Goal: Task Accomplishment & Management: Manage account settings

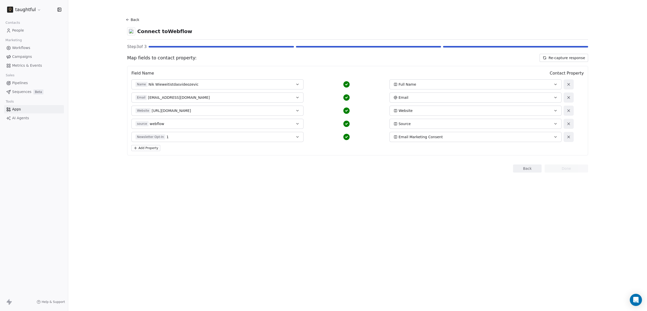
click at [418, 163] on div "Back Connect to Webflow Step 3 of 3 Map fields to contact property: Re-capture …" at bounding box center [357, 94] width 461 height 157
click at [215, 150] on div "Add Property" at bounding box center [357, 148] width 453 height 6
click at [552, 59] on button "Re-capture response" at bounding box center [564, 58] width 49 height 8
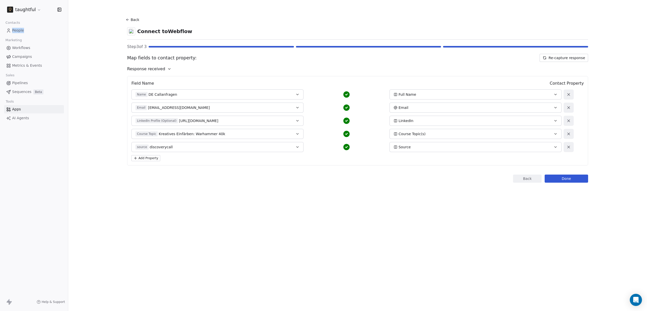
click at [146, 158] on button "Add Property" at bounding box center [145, 158] width 29 height 6
click at [157, 162] on span "Select a Field" at bounding box center [148, 160] width 24 height 5
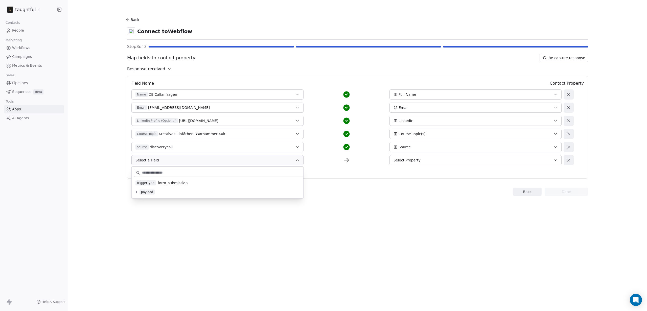
click at [138, 194] on button at bounding box center [137, 192] width 4 height 4
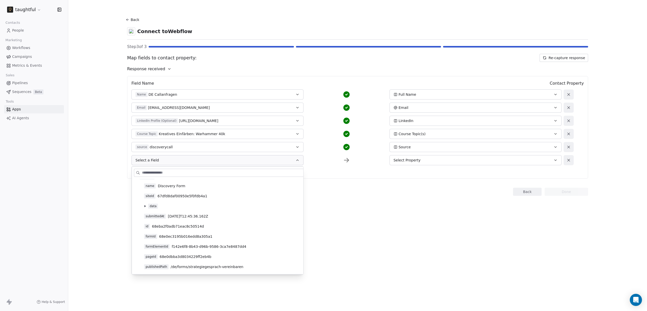
scroll to position [16, 0]
click at [146, 206] on icon at bounding box center [145, 206] width 2 height 2
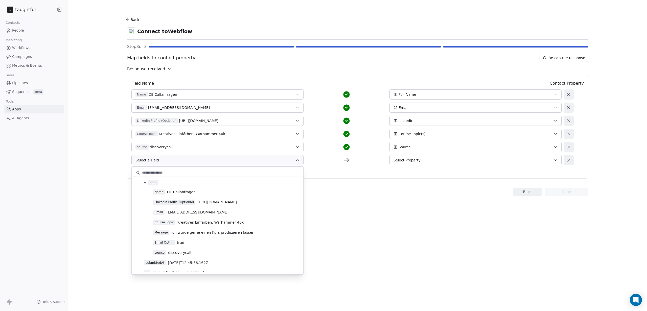
scroll to position [45, 0]
click at [166, 237] on span "Email Opt-In" at bounding box center [164, 236] width 22 height 5
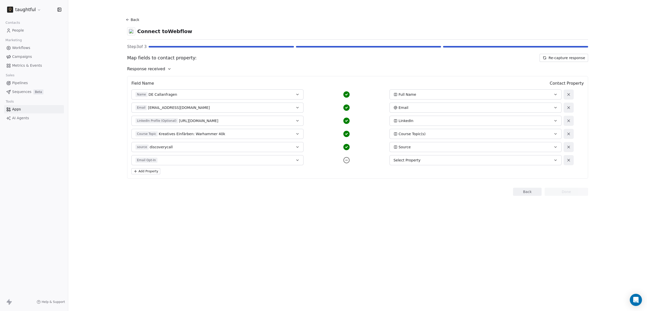
click at [419, 162] on span "Select Property" at bounding box center [407, 160] width 27 height 5
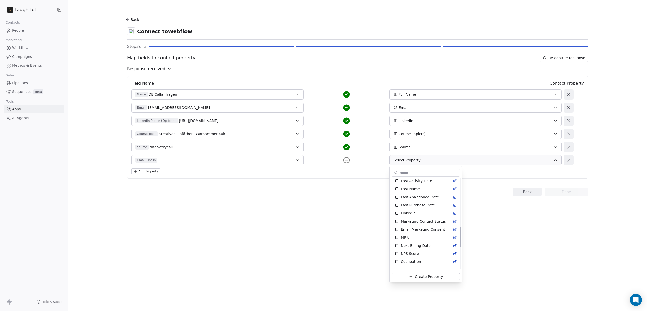
scroll to position [218, 0]
click at [424, 223] on span "Email Marketing Consent" at bounding box center [423, 223] width 44 height 5
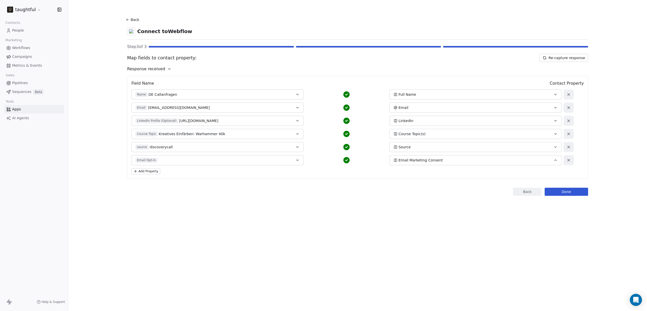
click at [301, 159] on button "Email Opt-In" at bounding box center [217, 160] width 172 height 10
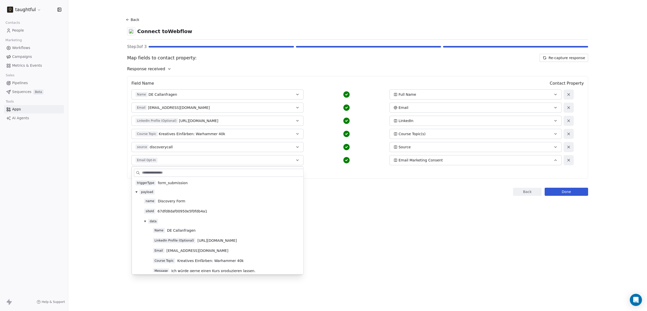
click at [335, 192] on div "Back Done" at bounding box center [357, 192] width 461 height 8
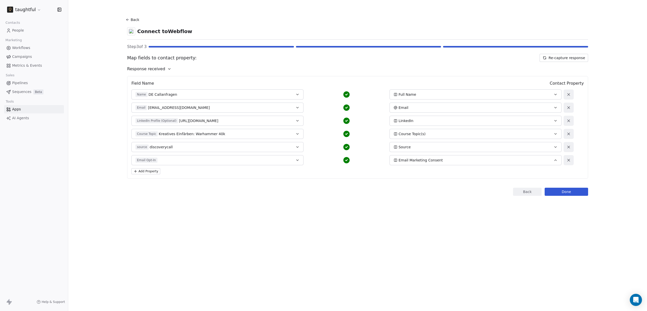
click at [555, 193] on button "Done" at bounding box center [566, 192] width 43 height 8
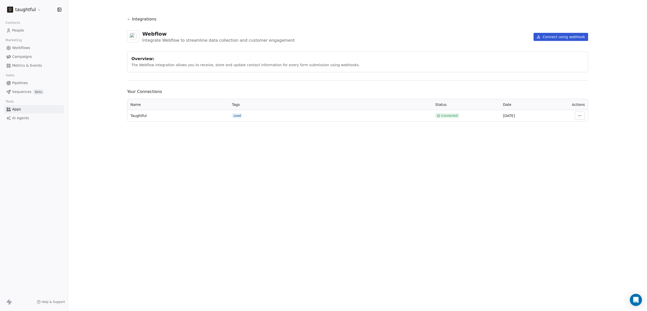
click at [28, 32] on link "People" at bounding box center [34, 30] width 60 height 8
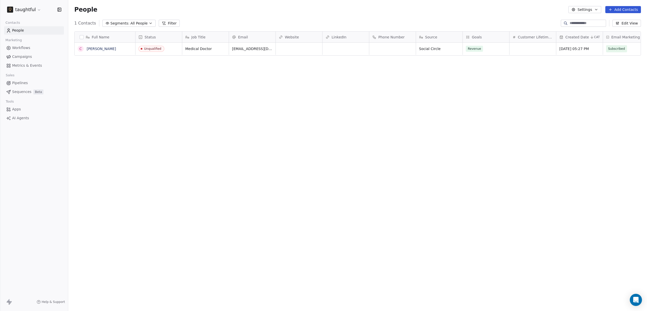
scroll to position [270, 575]
click at [617, 23] on icon "button" at bounding box center [618, 23] width 4 height 4
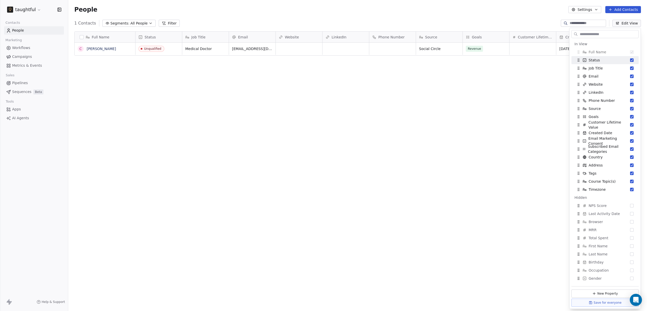
scroll to position [1, 0]
click at [531, 160] on div "Full Name C Christian Kositz Status Job Title Email Website LinkedIn Phone Numb…" at bounding box center [357, 164] width 579 height 274
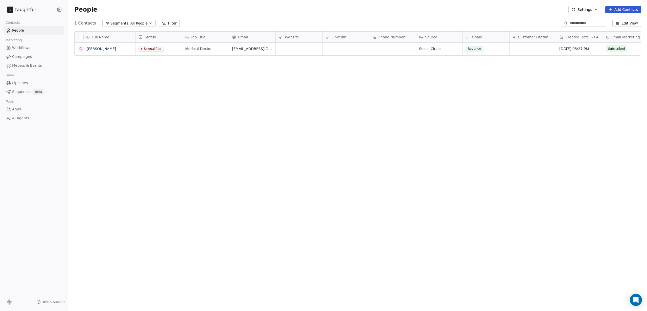
click at [625, 26] on button "Edit View" at bounding box center [627, 23] width 29 height 7
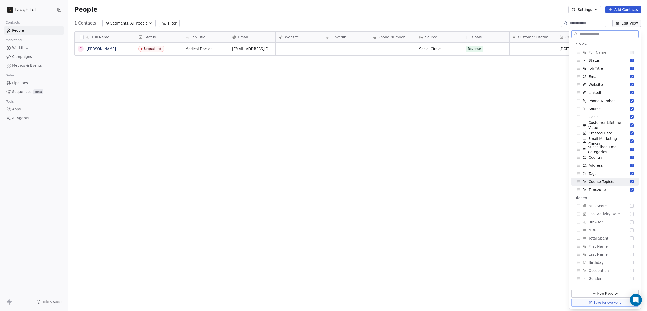
click at [610, 184] on div "Course Topic(s)" at bounding box center [605, 182] width 63 height 8
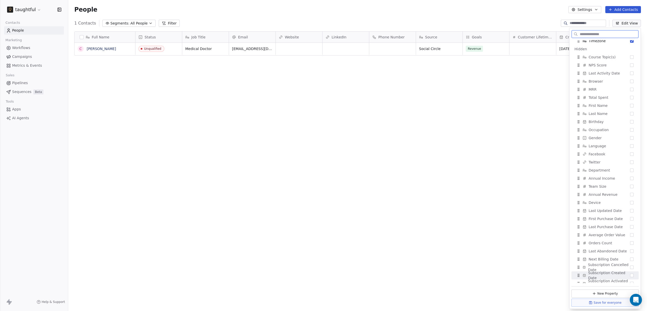
scroll to position [139, 0]
click at [609, 56] on span "Course Topic(s)" at bounding box center [602, 58] width 27 height 5
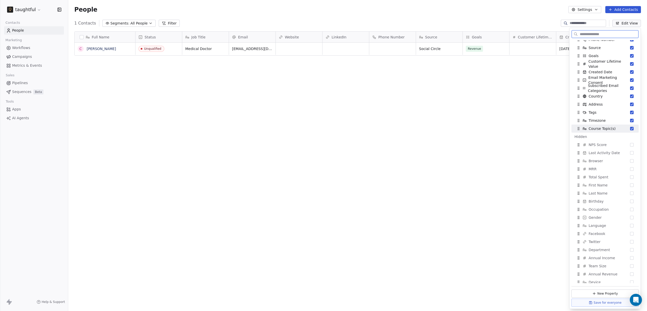
click at [579, 130] on icon "Suggestions" at bounding box center [579, 130] width 0 height 0
click at [593, 138] on span "Course Topic(s)" at bounding box center [602, 136] width 27 height 5
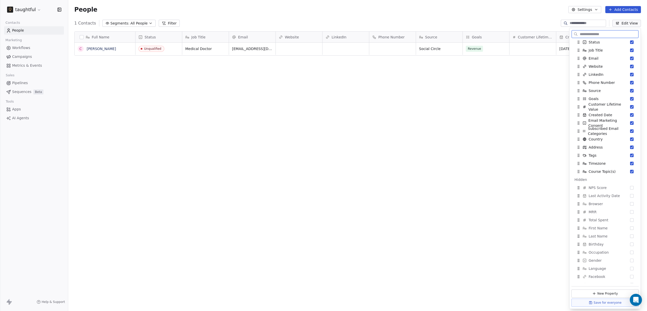
scroll to position [0, 0]
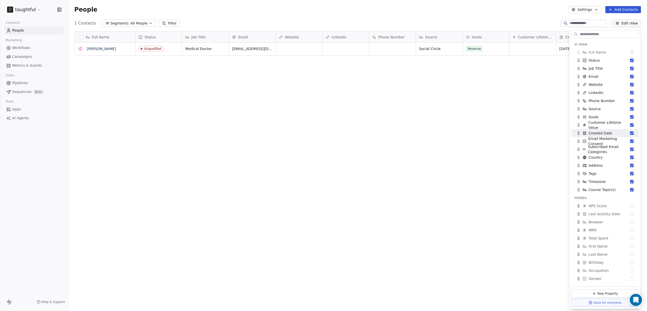
click at [506, 125] on div "Full Name C Christian Kositz Status Job Title Email Website LinkedIn Phone Numb…" at bounding box center [357, 164] width 579 height 274
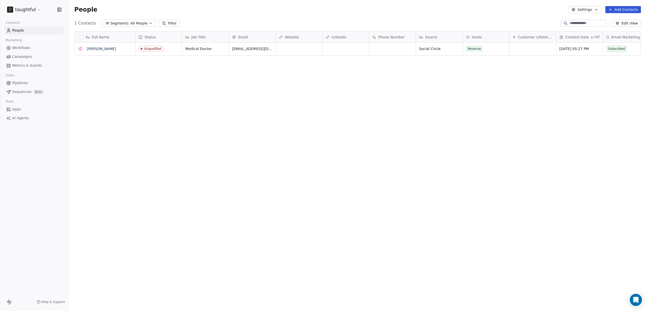
click at [588, 10] on button "Settings" at bounding box center [585, 9] width 33 height 7
click at [502, 93] on html "taughtful Contacts People Marketing Workflows Campaigns Metrics & Events Sales …" at bounding box center [323, 155] width 647 height 311
click at [586, 9] on button "Settings" at bounding box center [585, 9] width 33 height 7
click at [584, 16] on div "Contact Properties Tags Import Export" at bounding box center [595, 32] width 49 height 36
click at [583, 18] on span "Contact Properties" at bounding box center [598, 20] width 33 height 5
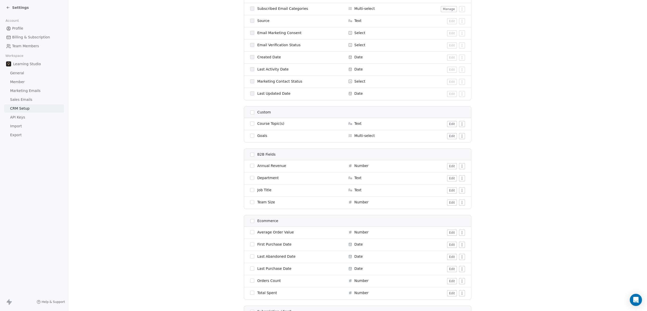
scroll to position [388, 0]
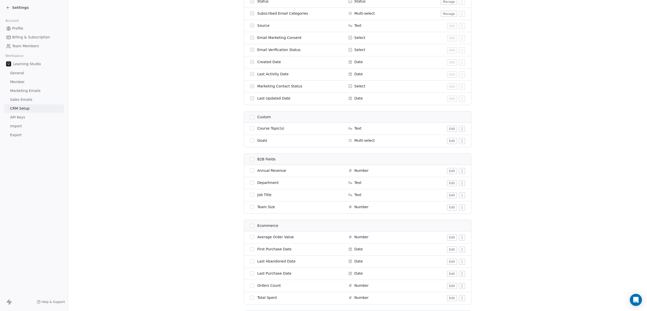
click at [450, 130] on button "Edit" at bounding box center [452, 129] width 10 height 6
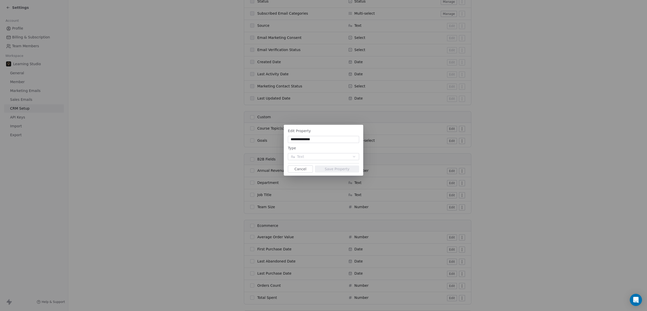
click at [334, 140] on input "**********" at bounding box center [323, 139] width 69 height 5
type input "**********"
click at [341, 169] on button "Save Property" at bounding box center [337, 169] width 44 height 7
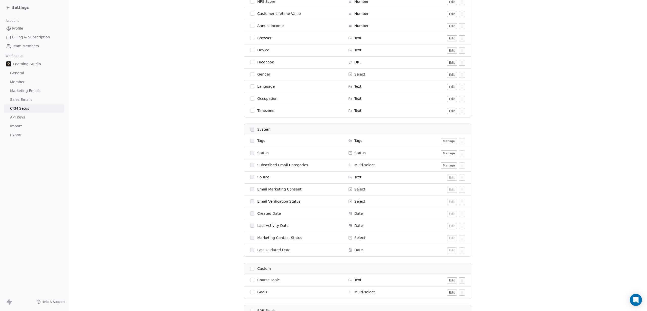
scroll to position [237, 0]
click at [348, 189] on icon at bounding box center [350, 189] width 4 height 4
click at [348, 188] on icon at bounding box center [350, 189] width 4 height 4
click at [357, 189] on span "Select" at bounding box center [360, 188] width 11 height 5
click at [349, 189] on icon at bounding box center [350, 188] width 3 height 3
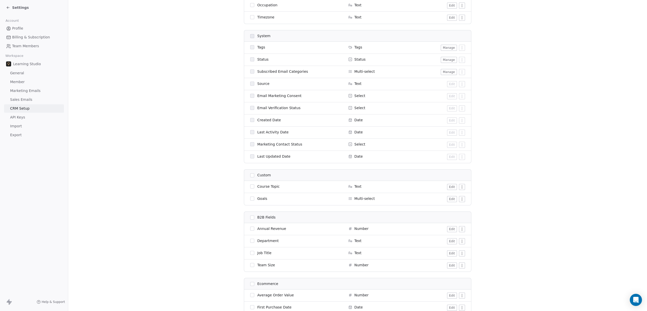
scroll to position [0, 0]
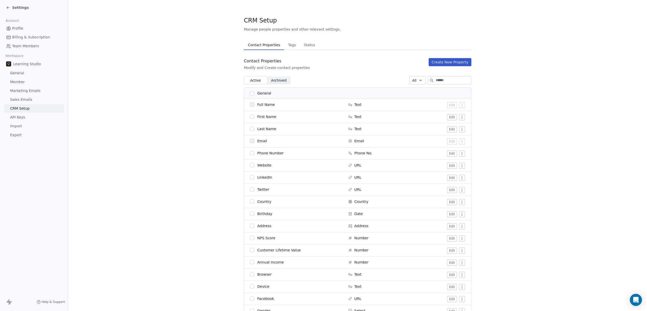
click at [25, 100] on span "Sales Emails" at bounding box center [21, 99] width 22 height 5
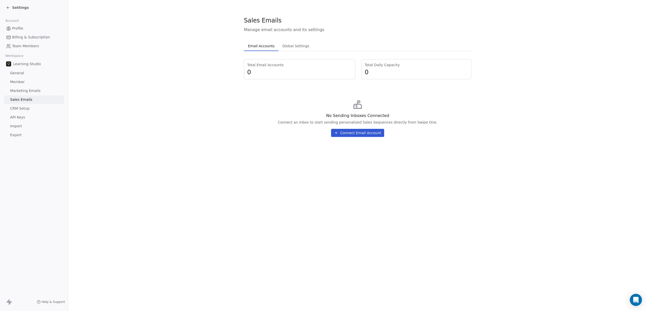
click at [29, 91] on span "Marketing Emails" at bounding box center [25, 90] width 30 height 5
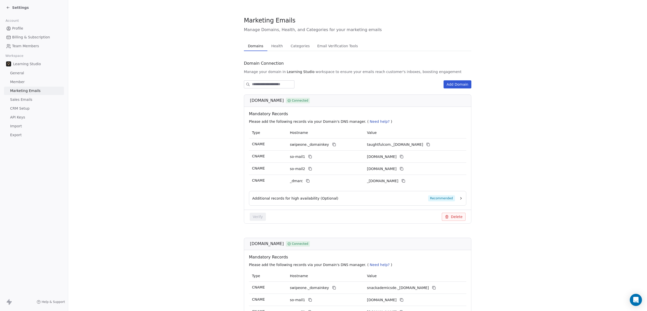
click at [32, 83] on link "Member" at bounding box center [34, 82] width 60 height 8
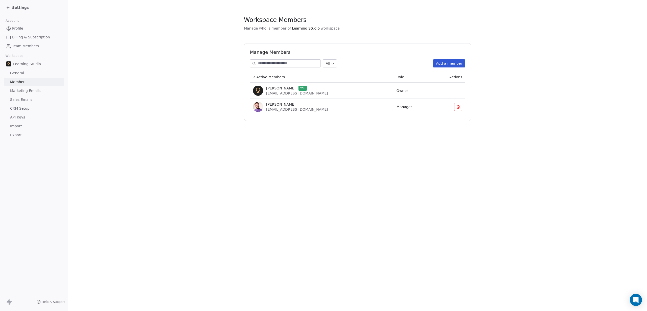
click at [40, 63] on div "Learning Studio" at bounding box center [34, 63] width 60 height 9
click at [27, 72] on link "General" at bounding box center [34, 73] width 60 height 8
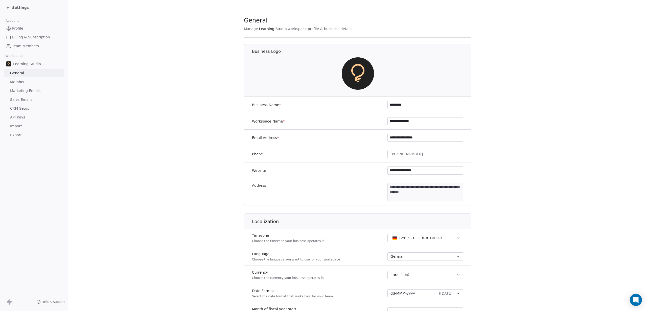
click at [23, 7] on span "Settings" at bounding box center [20, 7] width 17 height 5
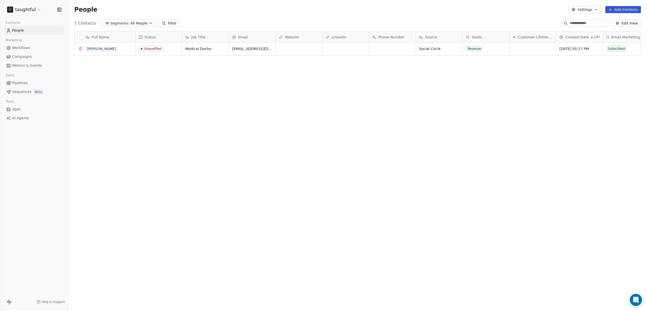
scroll to position [270, 575]
click at [33, 67] on span "Metrics & Events" at bounding box center [27, 65] width 30 height 5
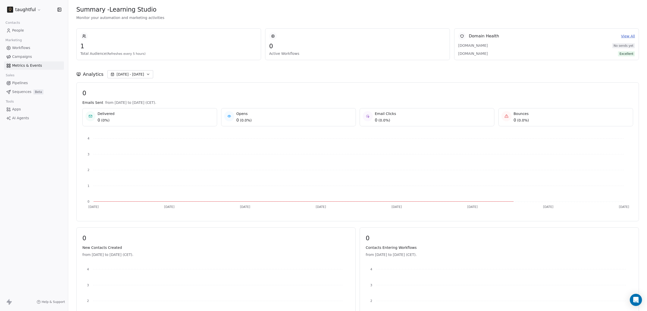
click at [32, 59] on link "Campaigns" at bounding box center [34, 57] width 60 height 8
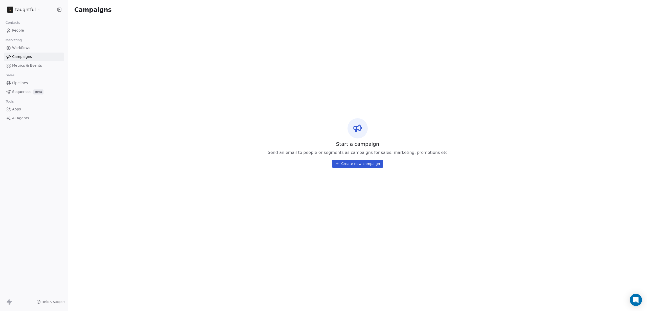
click at [24, 83] on span "Pipelines" at bounding box center [20, 82] width 16 height 5
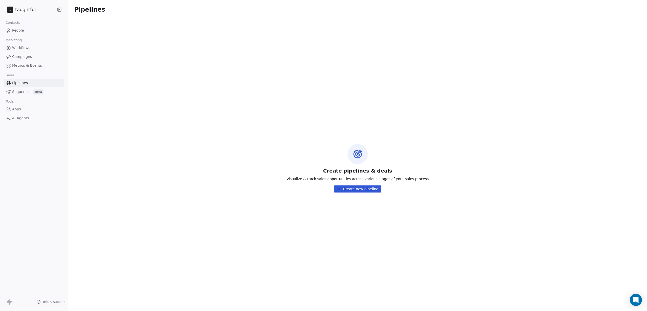
click at [26, 54] on span "Campaigns" at bounding box center [22, 56] width 20 height 5
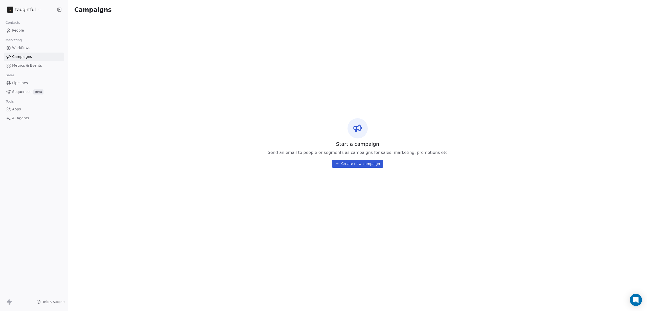
click at [28, 47] on span "Workflows" at bounding box center [21, 47] width 18 height 5
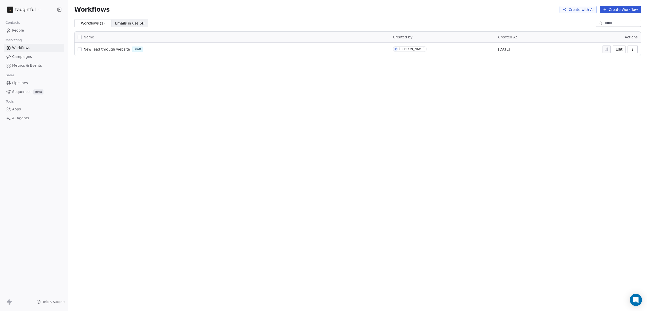
click at [30, 31] on link "People" at bounding box center [34, 30] width 60 height 8
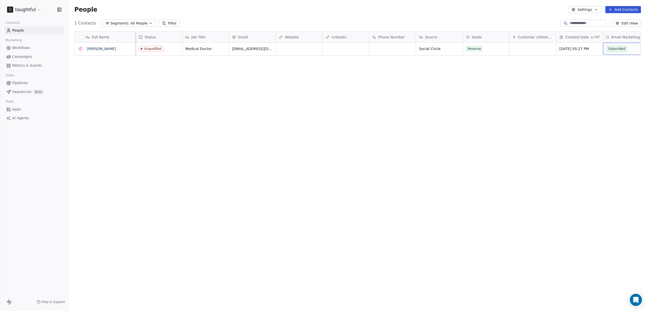
scroll to position [0, 13]
click at [610, 50] on span "Subscribed" at bounding box center [604, 48] width 17 height 5
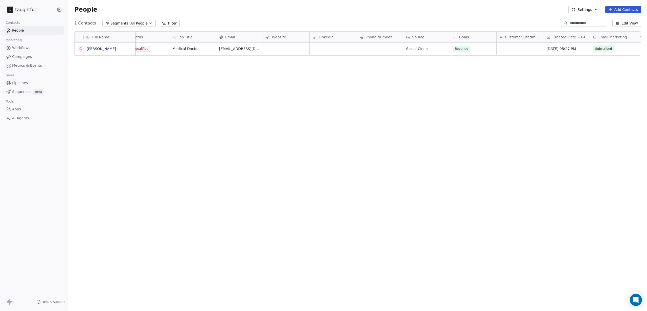
click at [18, 31] on span "People" at bounding box center [18, 30] width 12 height 5
click at [25, 45] on link "Workflows" at bounding box center [34, 48] width 60 height 8
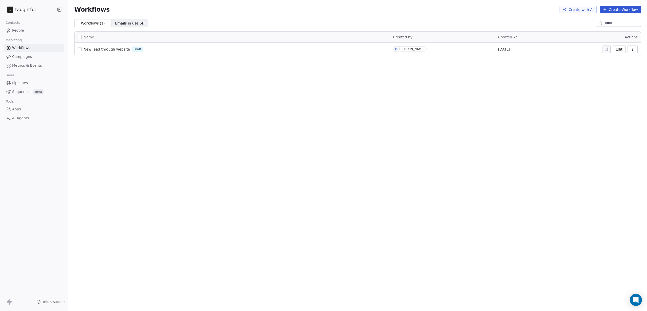
click at [26, 28] on link "People" at bounding box center [34, 30] width 60 height 8
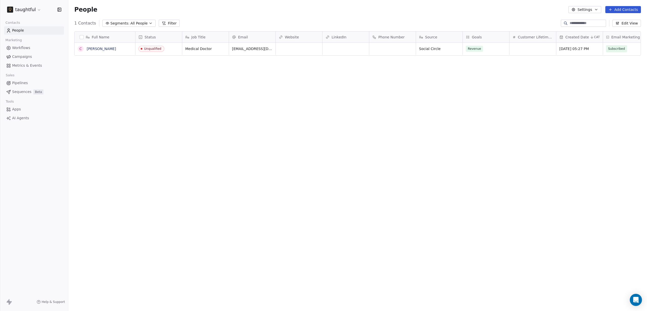
scroll to position [270, 575]
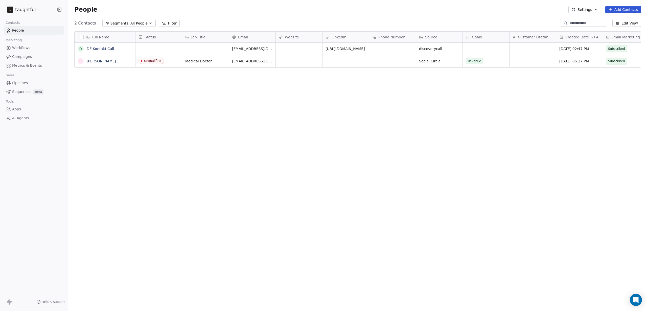
click at [158, 81] on div "Full Name D DE Kontakt Call C Christian Kositz Status Job Title Email Website L…" at bounding box center [357, 164] width 579 height 274
click at [359, 83] on div "Full Name D DE Kontakt Call C Christian Kositz Status Job Title Email Website L…" at bounding box center [357, 164] width 579 height 274
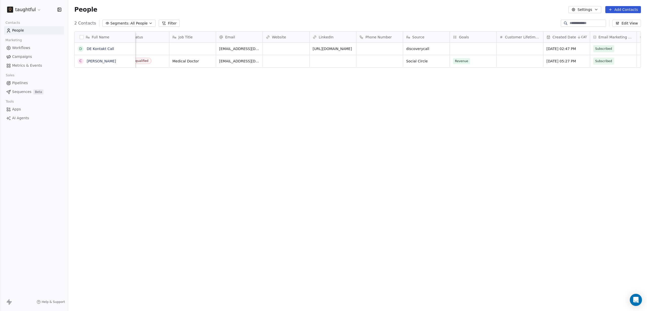
click at [492, 85] on div "Full Name D DE Kontakt Call C Christian Kositz Status Job Title Email Website L…" at bounding box center [357, 164] width 579 height 274
click at [404, 141] on div "Full Name D DE Kontakt Call C Christian Kositz Status Job Title Email Website L…" at bounding box center [357, 164] width 579 height 274
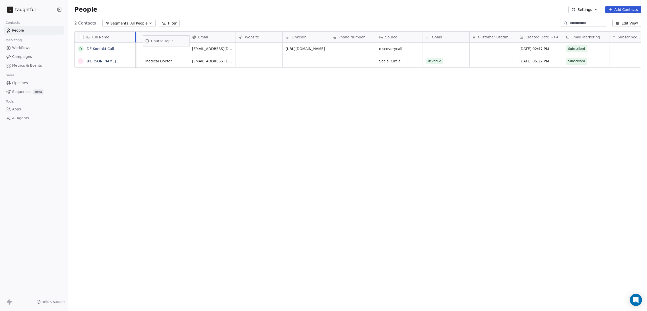
scroll to position [0, 0]
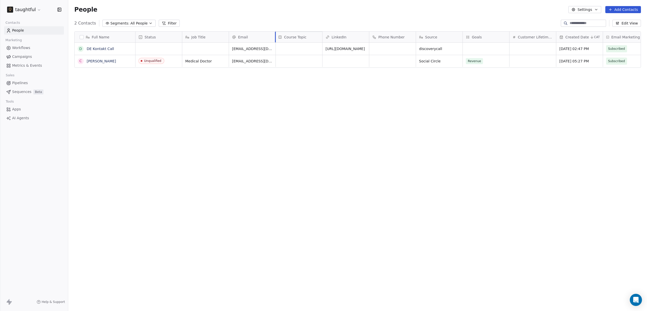
drag, startPoint x: 595, startPoint y: 33, endPoint x: 280, endPoint y: 38, distance: 315.6
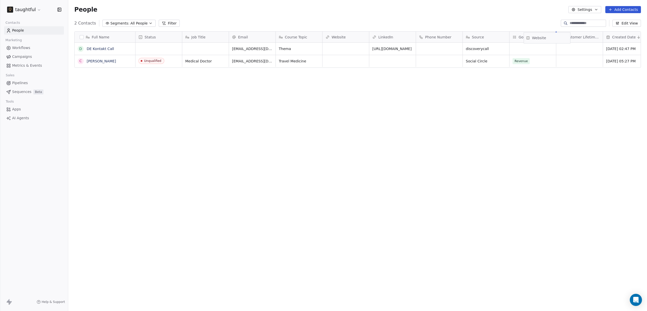
drag, startPoint x: 339, startPoint y: 37, endPoint x: 538, endPoint y: 38, distance: 198.5
click at [538, 38] on div "Full Name D DE Kontakt Call C Christian Kositz Status Job Title Email Course To…" at bounding box center [358, 50] width 566 height 36
drag, startPoint x: 334, startPoint y: 36, endPoint x: 338, endPoint y: 35, distance: 3.8
click at [338, 35] on div "Full Name D DE Kontakt Call C Christian Kositz Status Job Title Email Course To…" at bounding box center [358, 50] width 566 height 36
drag, startPoint x: 396, startPoint y: 36, endPoint x: 501, endPoint y: 36, distance: 105.7
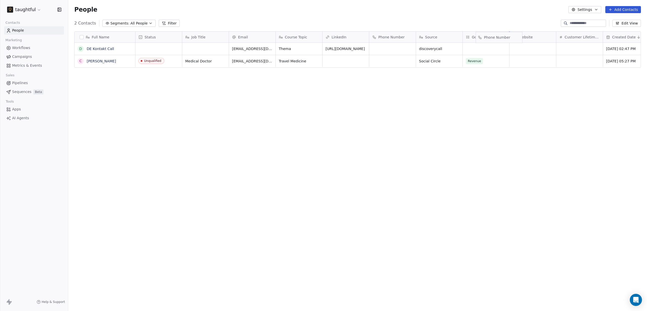
click at [501, 36] on div "Full Name D DE Kontakt Call C Christian Kositz Status Job Title Email Course To…" at bounding box center [358, 50] width 566 height 36
click at [486, 34] on div "Full Name D DE Kontakt Call C Christian Kositz Status Job Title Email Course To…" at bounding box center [358, 50] width 566 height 36
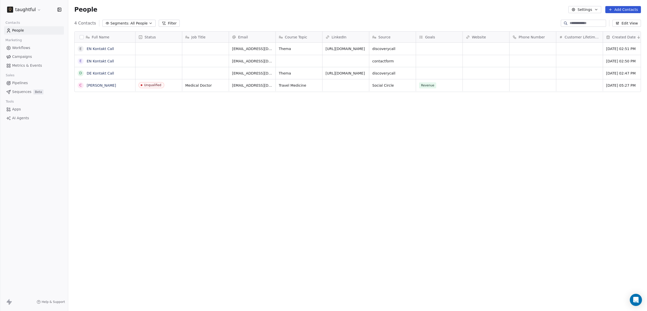
click at [473, 115] on div "Full Name E EN Kontakt Call E EN Kontakt Call D DE Kontakt Call C Christian Kos…" at bounding box center [357, 164] width 579 height 274
drag, startPoint x: 343, startPoint y: 159, endPoint x: 409, endPoint y: 154, distance: 65.7
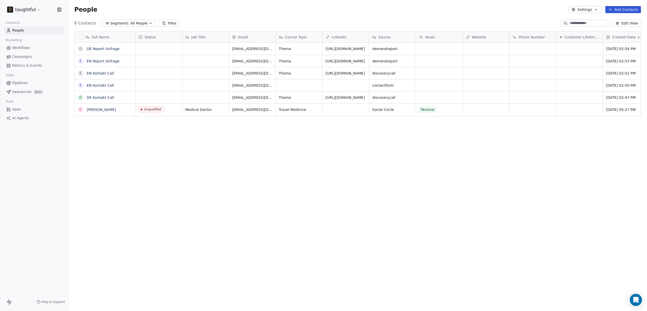
click at [165, 161] on div "Full Name D DE Report Anfrage E EN Report Anfrage E EN Kontakt Call E EN Kontak…" at bounding box center [357, 164] width 579 height 274
click at [82, 36] on button "button" at bounding box center [82, 37] width 4 height 4
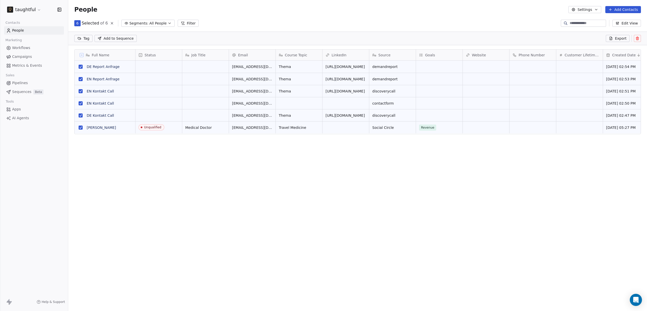
click at [82, 128] on button "grid" at bounding box center [81, 128] width 4 height 4
click at [638, 39] on icon at bounding box center [638, 38] width 4 height 4
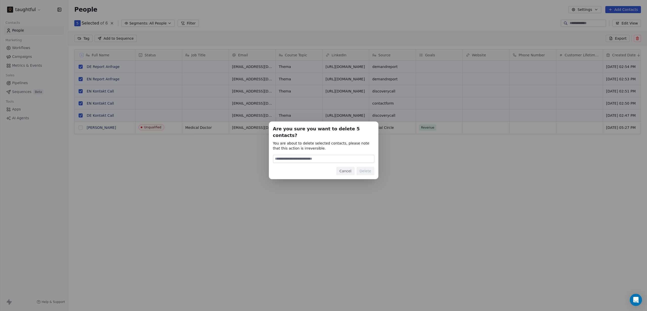
click at [350, 156] on input at bounding box center [323, 159] width 101 height 8
type input "******"
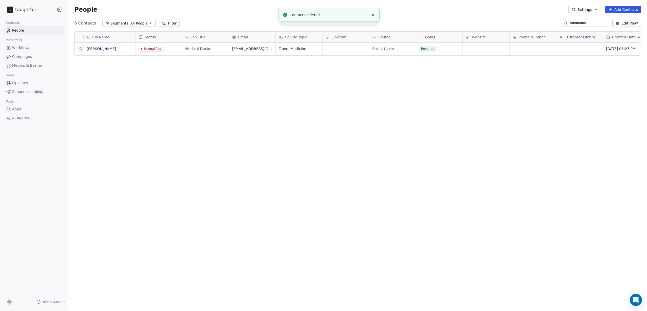
click at [26, 48] on span "Workflows" at bounding box center [21, 47] width 18 height 5
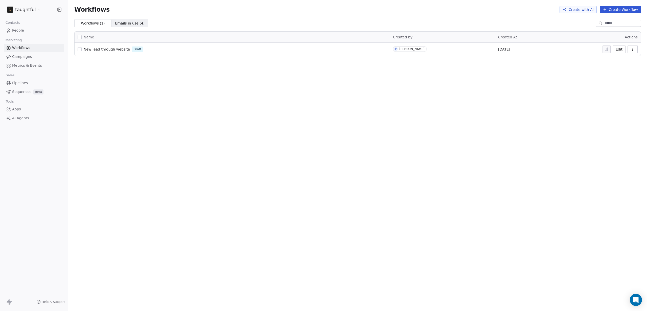
click at [629, 49] on button "button" at bounding box center [633, 49] width 10 height 8
click at [620, 48] on button "Edit" at bounding box center [619, 49] width 13 height 8
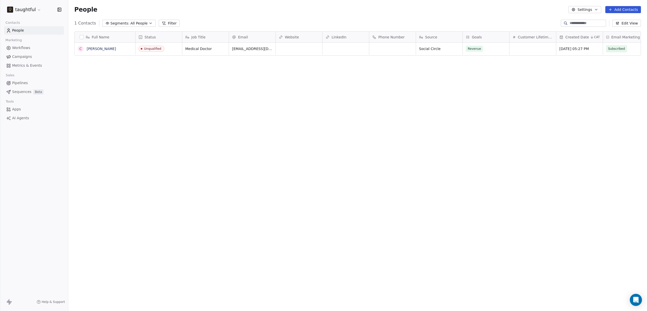
scroll to position [270, 575]
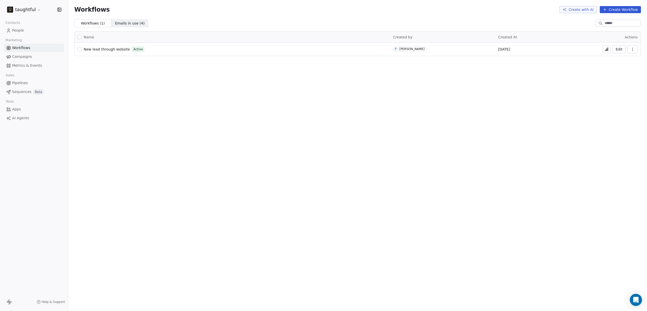
click at [23, 91] on span "Sequences" at bounding box center [21, 91] width 19 height 5
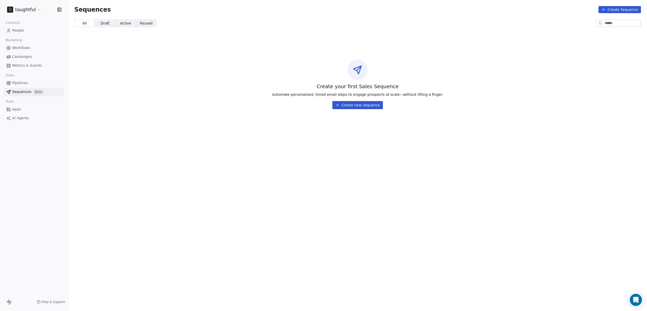
click at [27, 60] on link "Campaigns" at bounding box center [34, 57] width 60 height 8
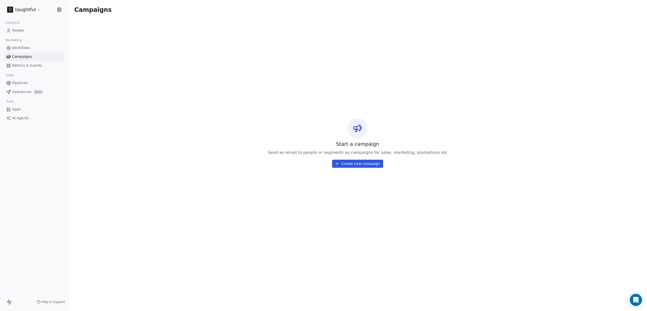
click at [27, 67] on span "Metrics & Events" at bounding box center [27, 65] width 30 height 5
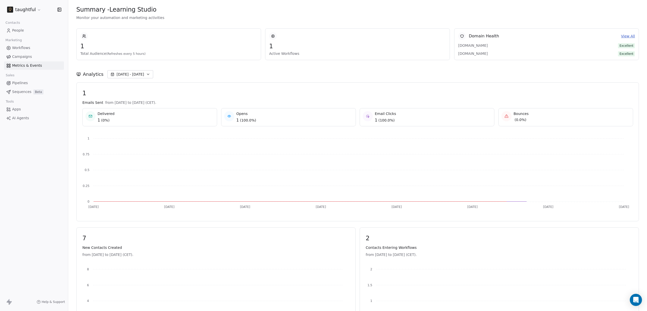
click at [28, 60] on link "Campaigns" at bounding box center [34, 57] width 60 height 8
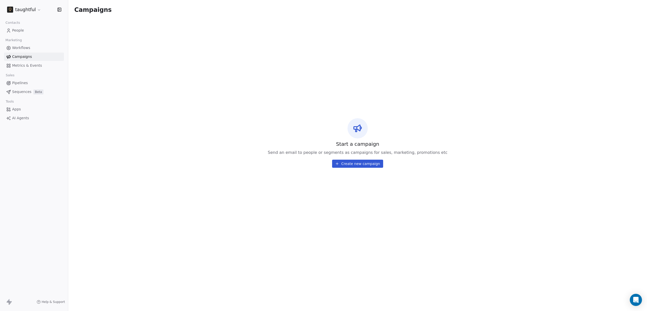
click at [30, 49] on span "Workflows" at bounding box center [21, 47] width 18 height 5
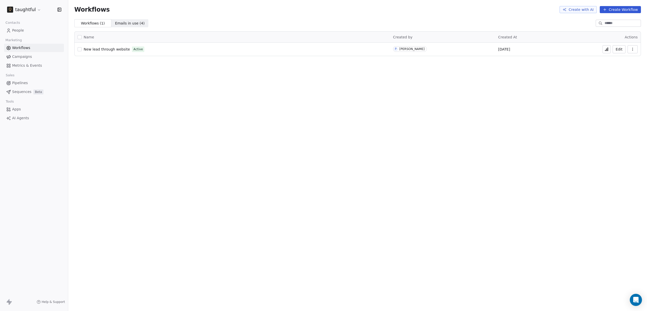
click at [193, 50] on div "New lead through website Active" at bounding box center [233, 49] width 310 height 7
click at [122, 51] on link "New lead through website" at bounding box center [107, 49] width 46 height 5
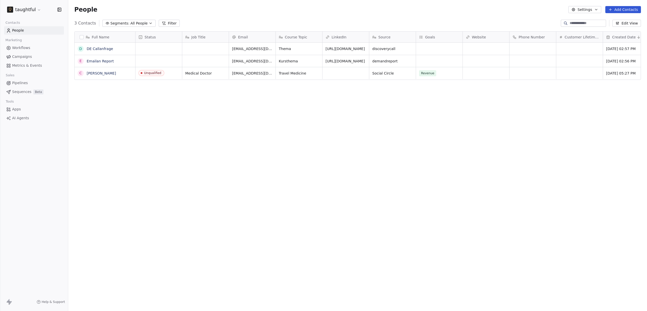
scroll to position [270, 575]
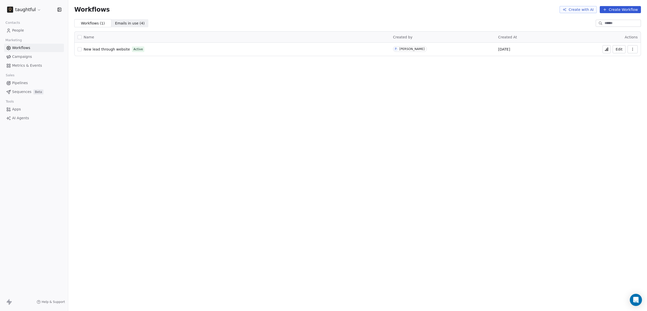
click at [39, 33] on link "People" at bounding box center [34, 30] width 60 height 8
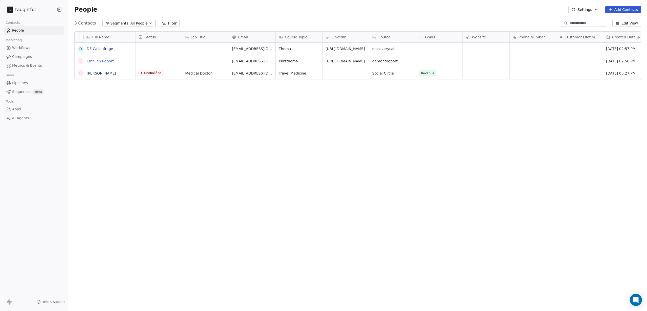
scroll to position [270, 575]
click at [80, 49] on button "grid" at bounding box center [81, 49] width 4 height 4
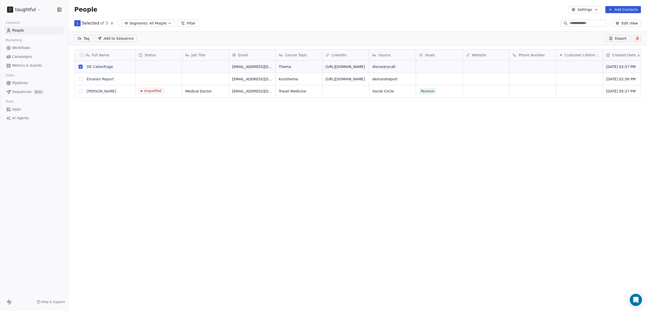
click at [80, 78] on button "grid" at bounding box center [81, 79] width 4 height 4
click at [636, 39] on icon at bounding box center [638, 38] width 4 height 4
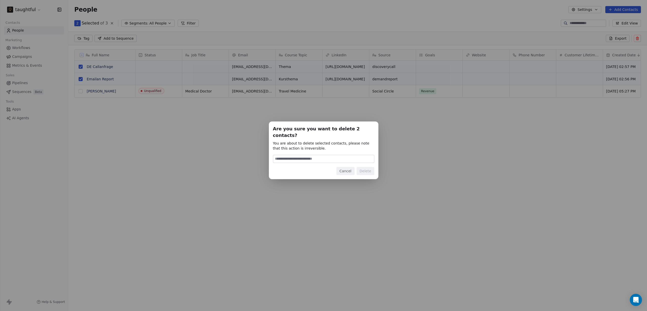
type input "*"
type input "******"
click at [365, 171] on button "Delete" at bounding box center [366, 171] width 18 height 8
